Goal: Transaction & Acquisition: Book appointment/travel/reservation

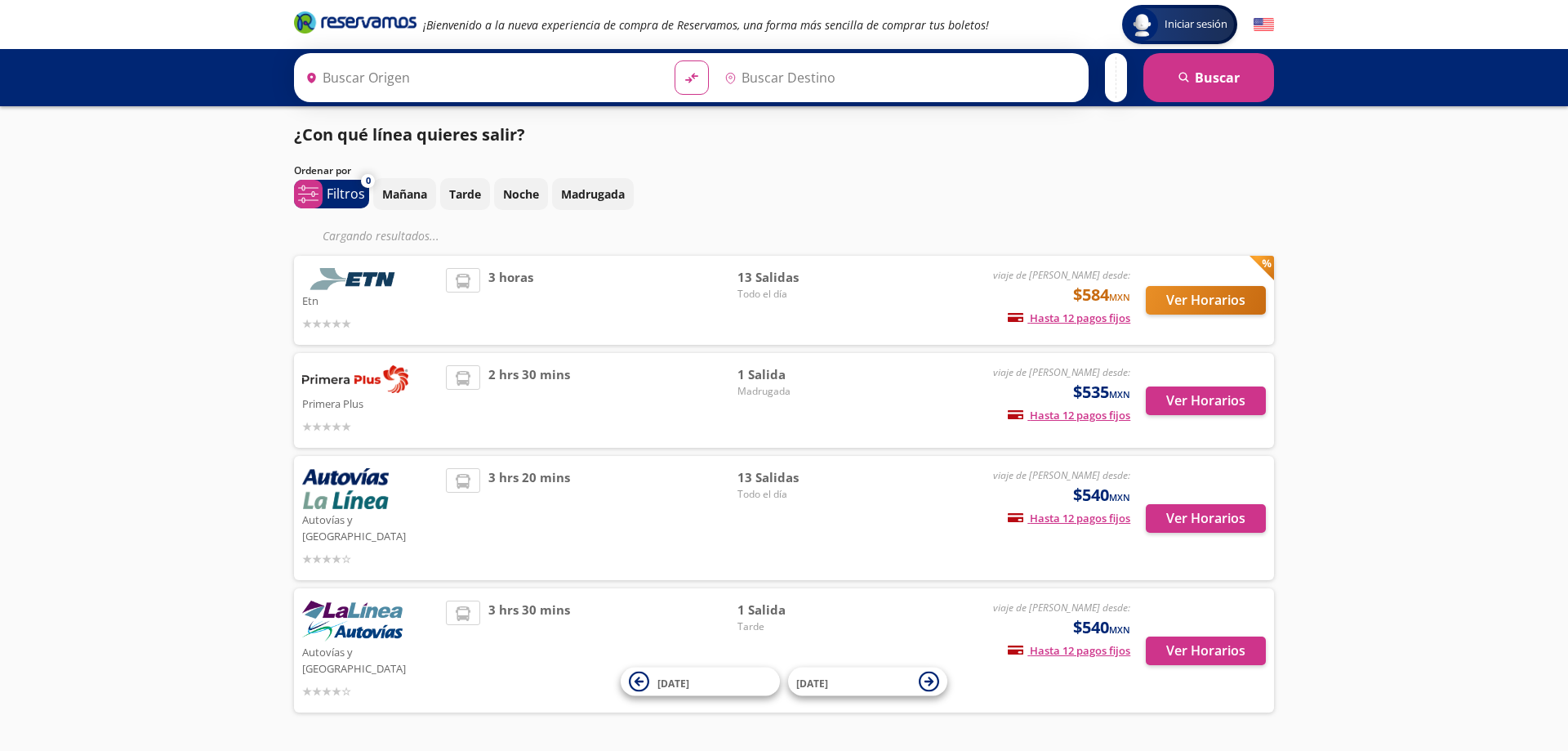
type input "Colima, Colima"
type input "[GEOGRAPHIC_DATA][PERSON_NAME], [GEOGRAPHIC_DATA]"
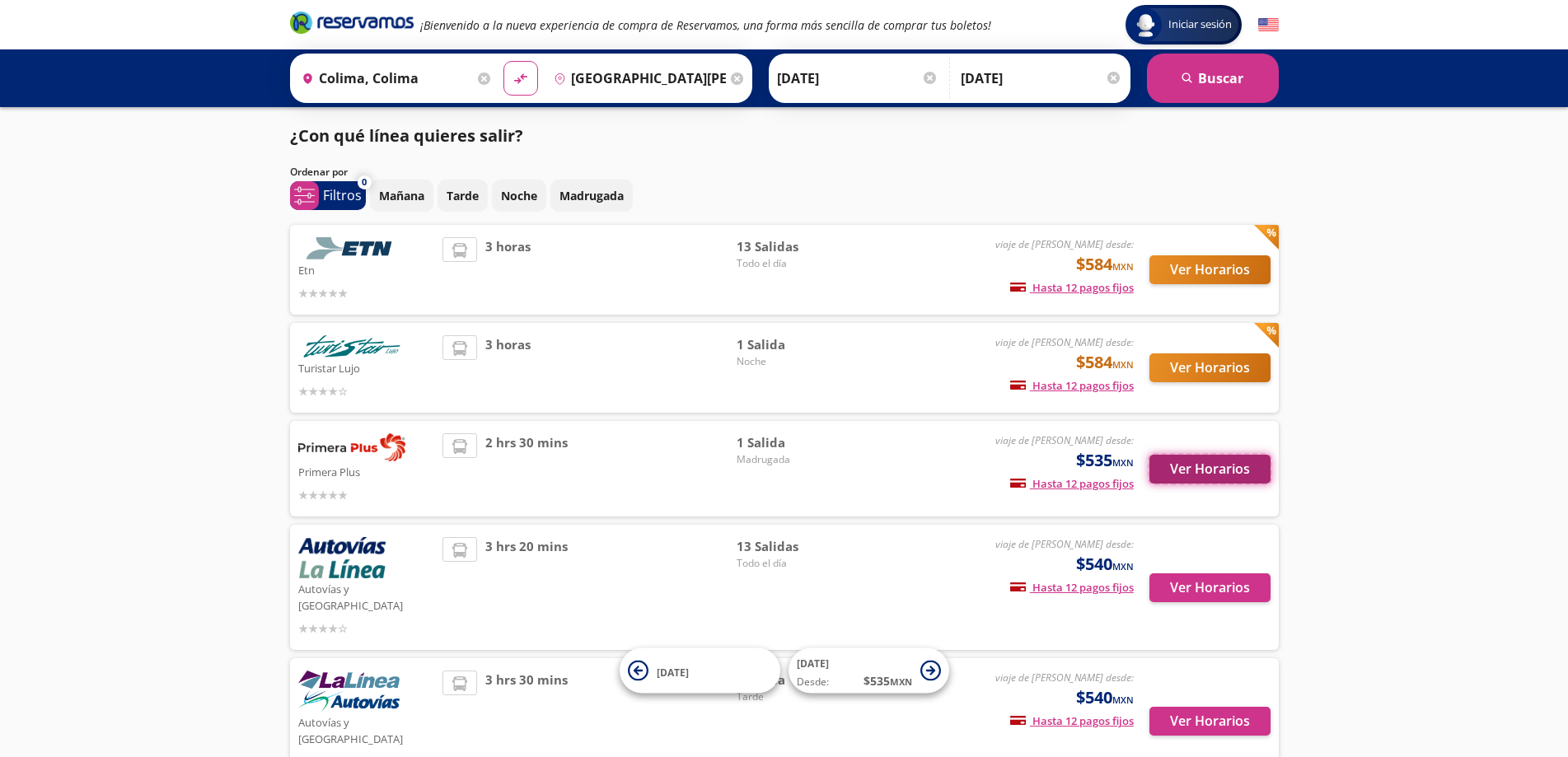
click at [1195, 468] on button "Ver Horarios" at bounding box center [1209, 469] width 121 height 29
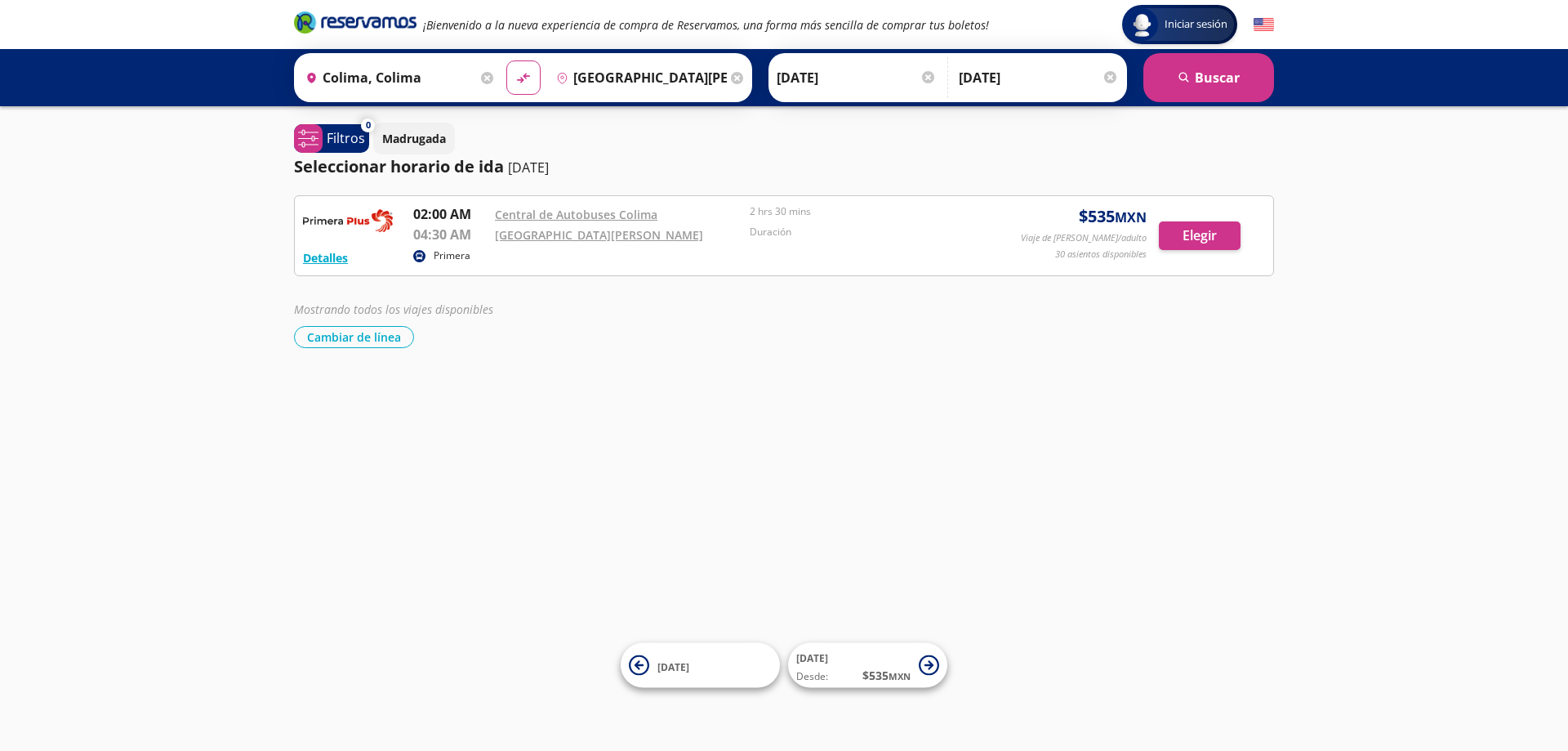
click at [874, 75] on input "[DATE]" at bounding box center [857, 78] width 160 height 41
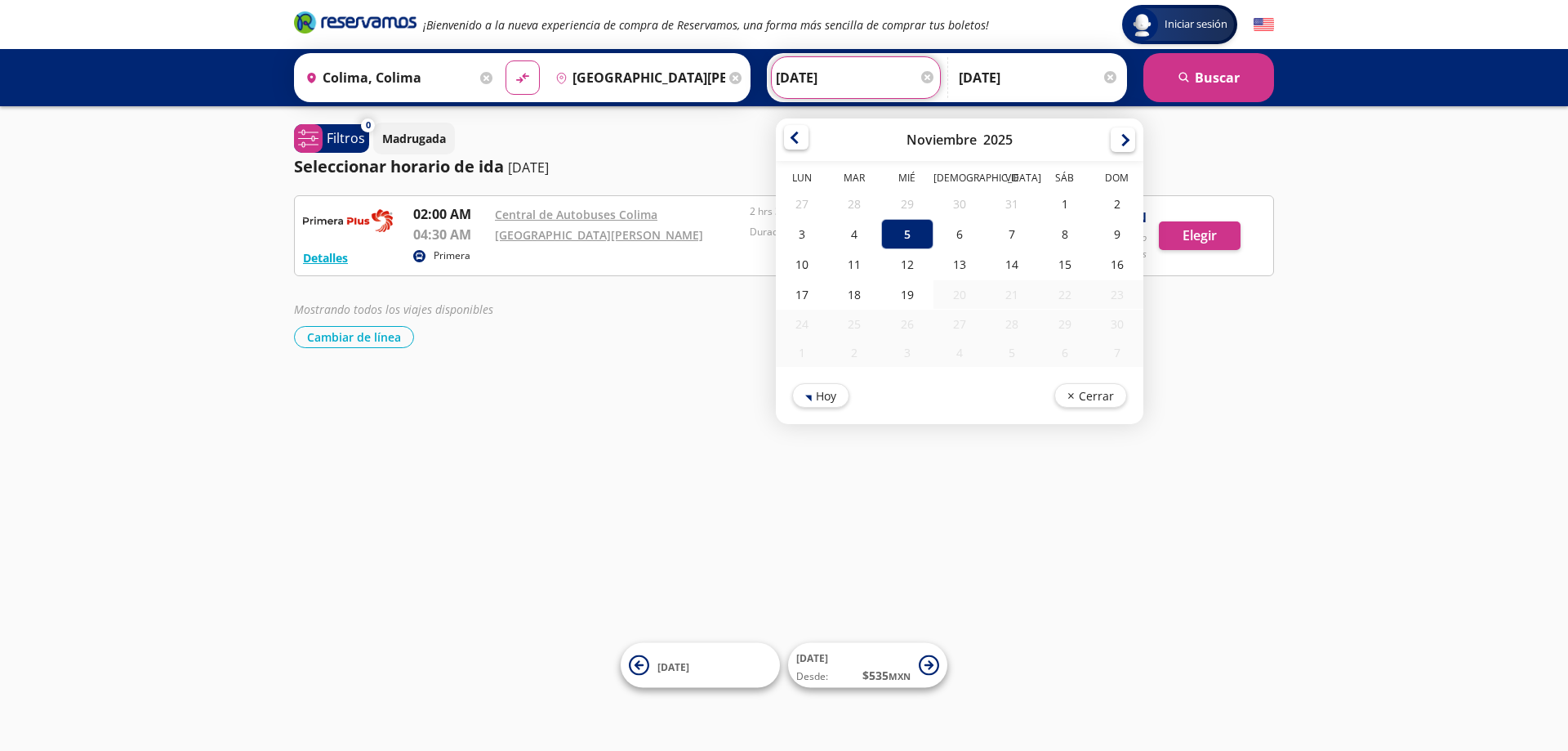
click at [793, 138] on div at bounding box center [796, 137] width 24 height 24
click at [907, 269] on div "15" at bounding box center [908, 263] width 52 height 30
type input "[DATE]"
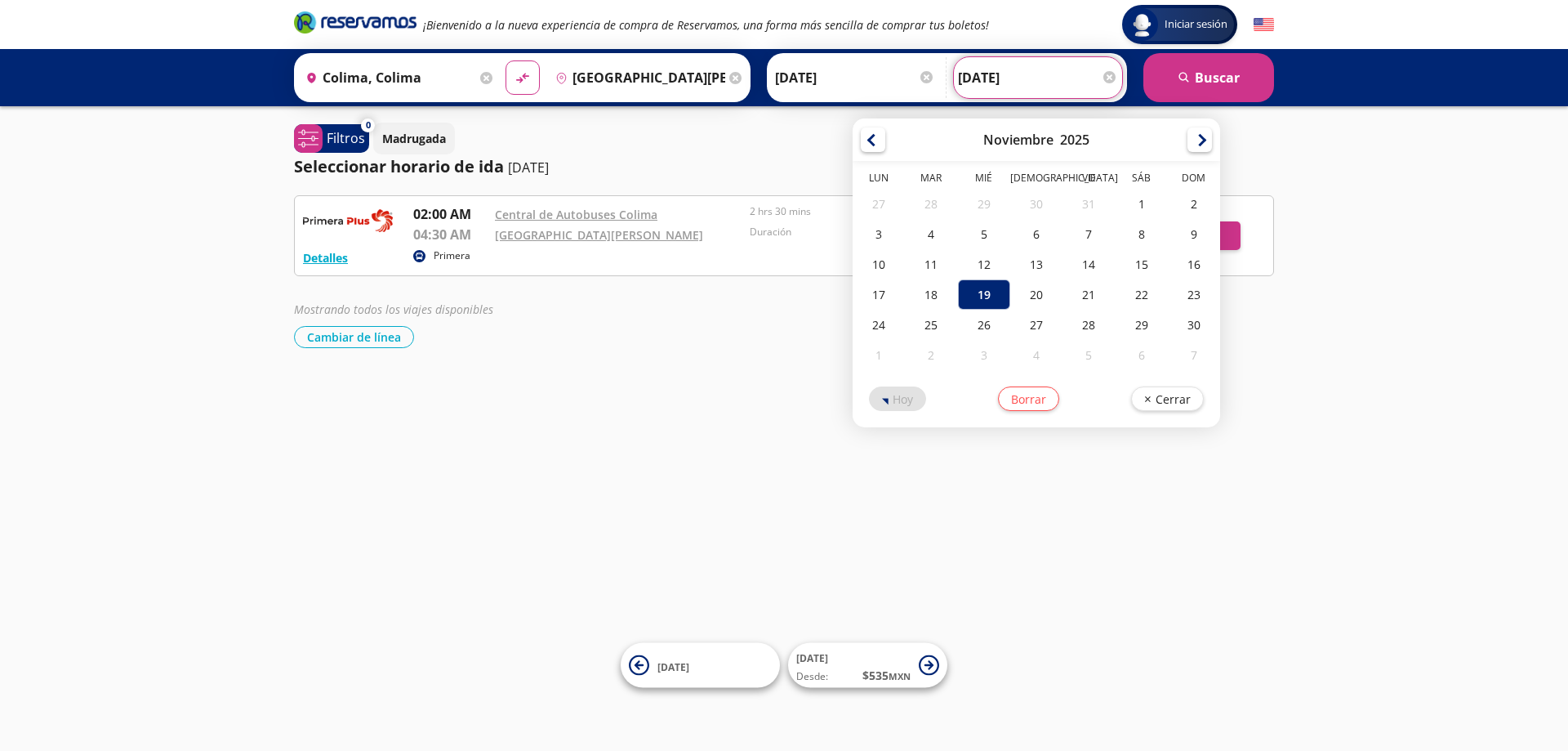
click at [1085, 78] on input "[DATE]" at bounding box center [1039, 78] width 160 height 41
click at [988, 287] on div "19" at bounding box center [985, 295] width 52 height 30
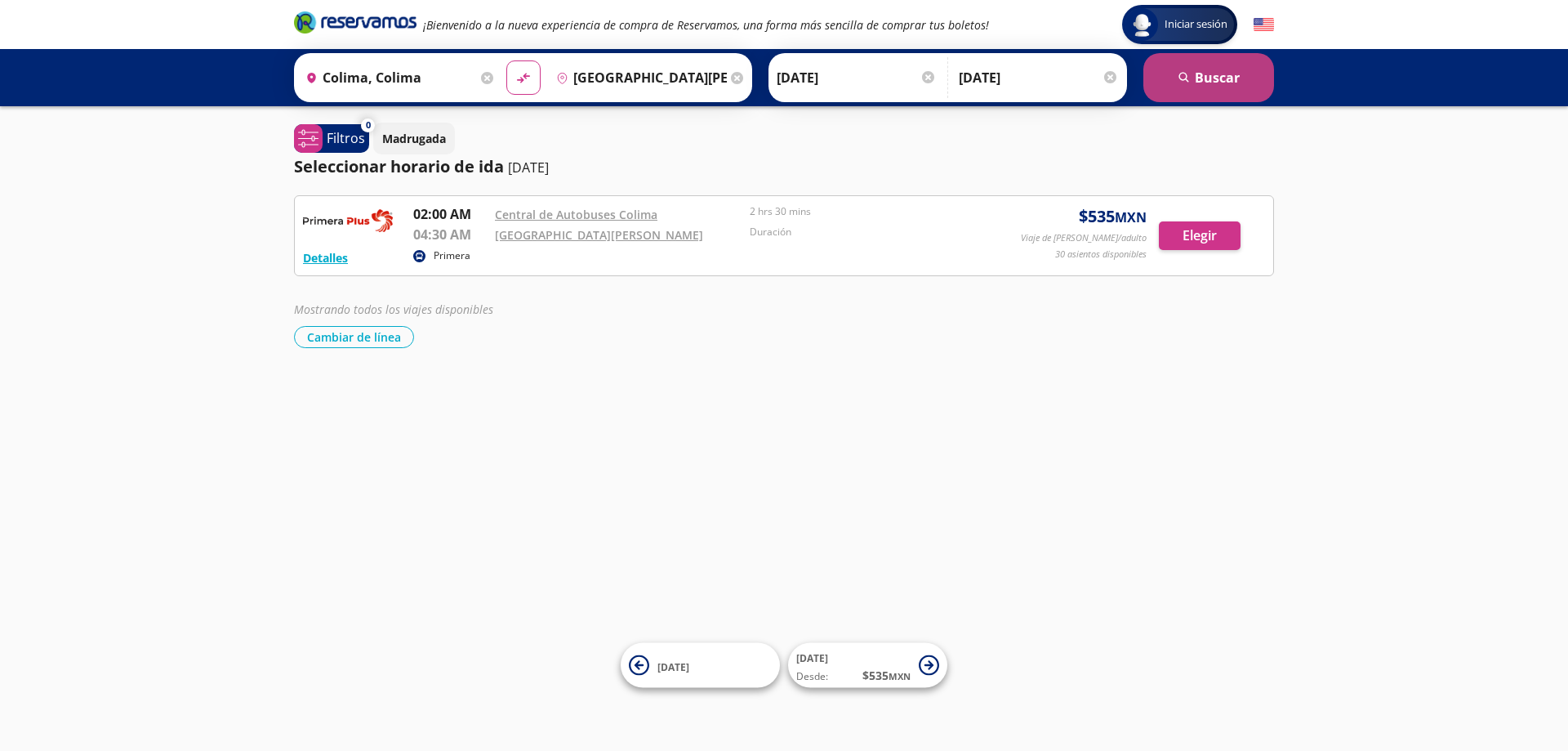
click at [1198, 84] on button "search [GEOGRAPHIC_DATA]" at bounding box center [1208, 78] width 131 height 49
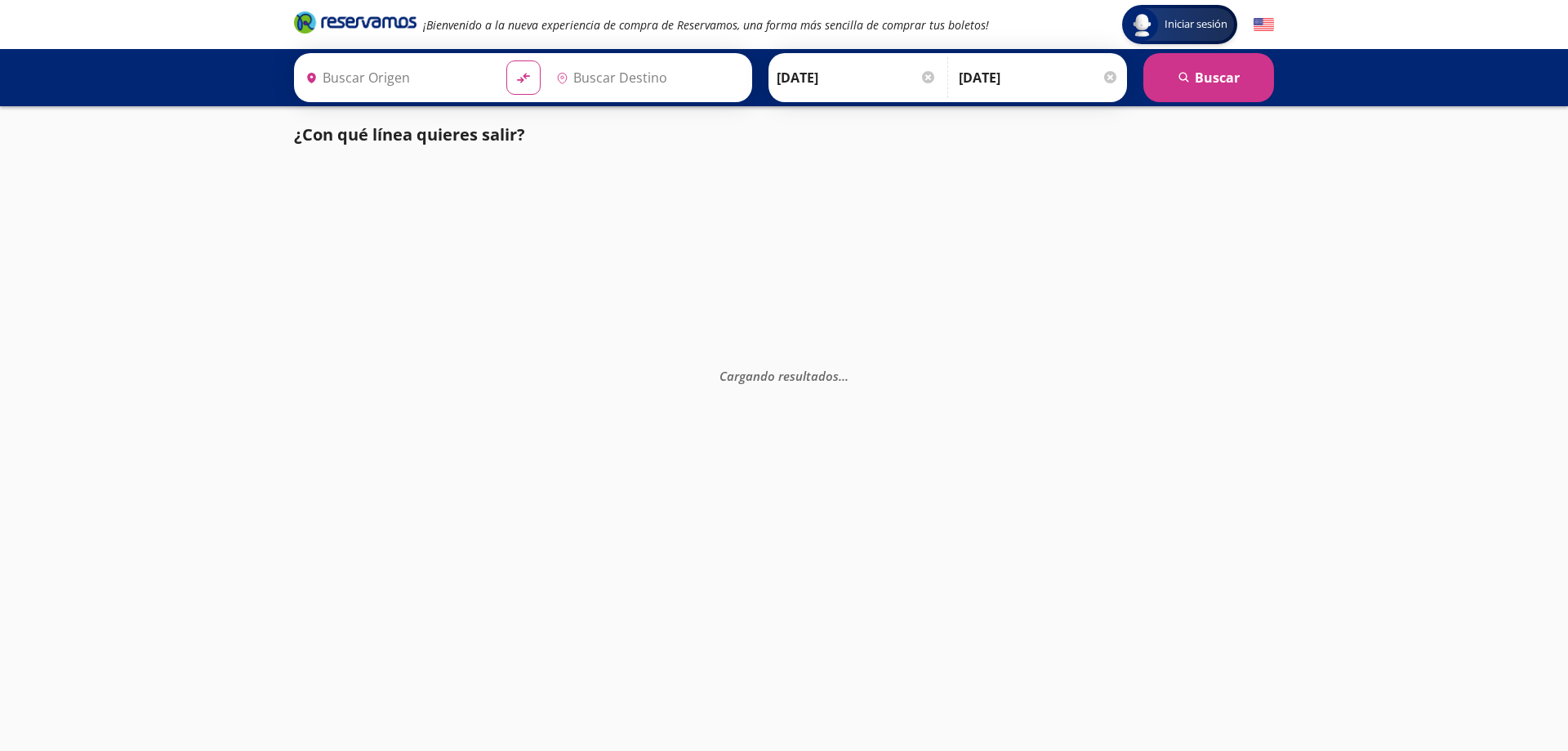
type input "Colima, Colima"
type input "[GEOGRAPHIC_DATA][PERSON_NAME], [GEOGRAPHIC_DATA]"
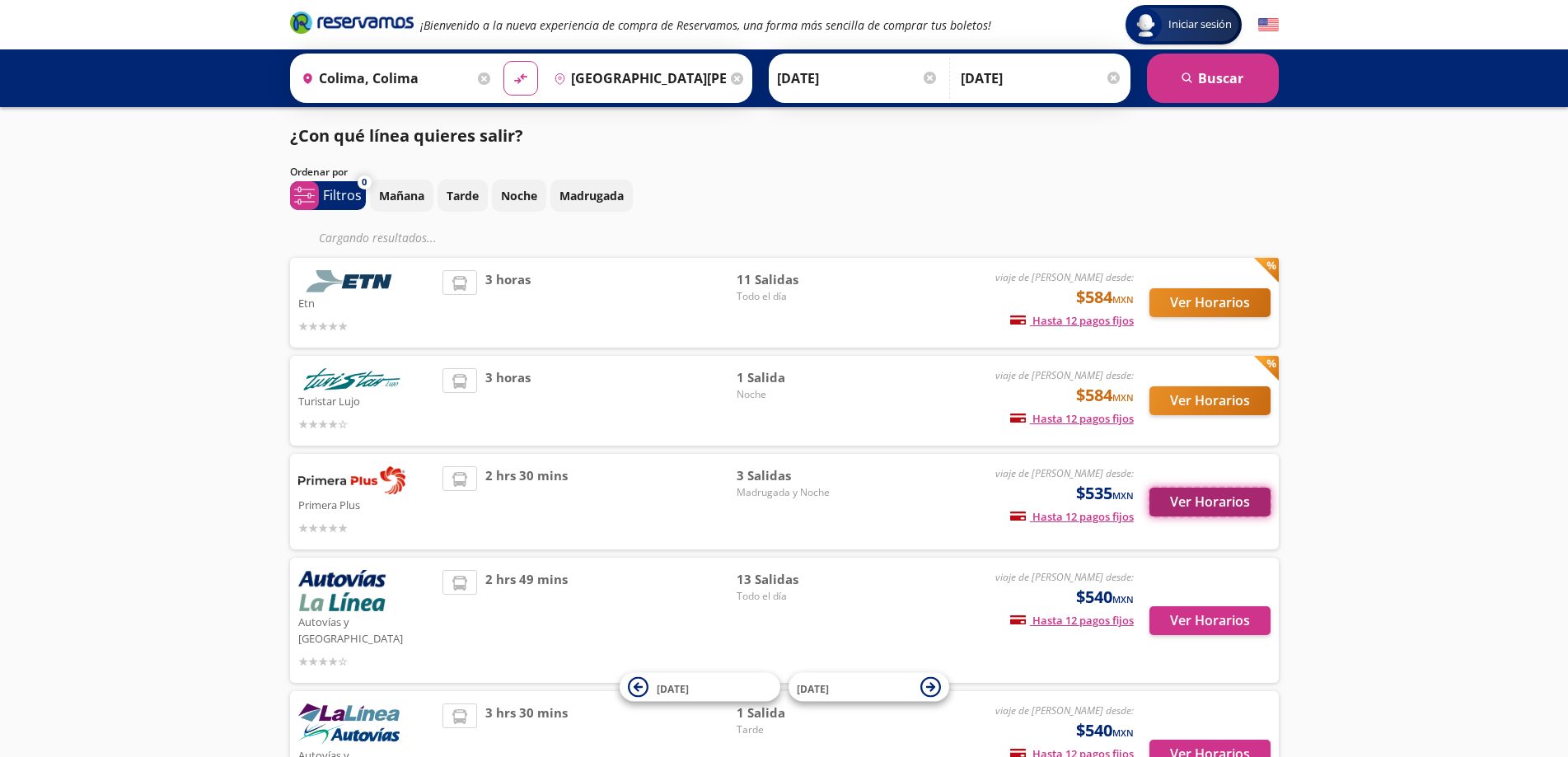
click at [1183, 505] on button "Ver Horarios" at bounding box center [1209, 502] width 121 height 29
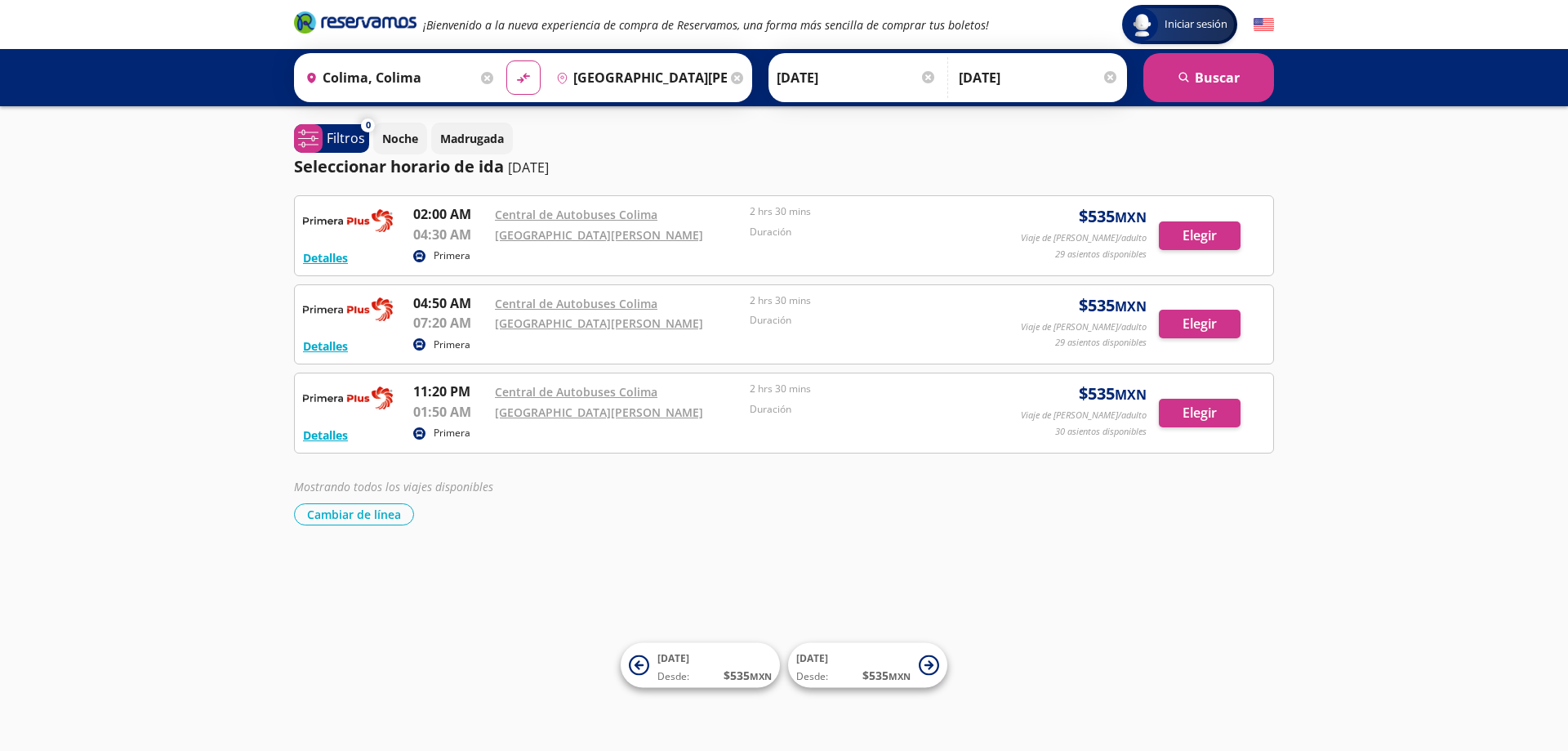
click at [339, 401] on img at bounding box center [348, 398] width 90 height 33
click at [345, 398] on img at bounding box center [348, 398] width 90 height 33
click at [321, 433] on button "Detalles" at bounding box center [325, 435] width 45 height 17
